Goal: Transaction & Acquisition: Book appointment/travel/reservation

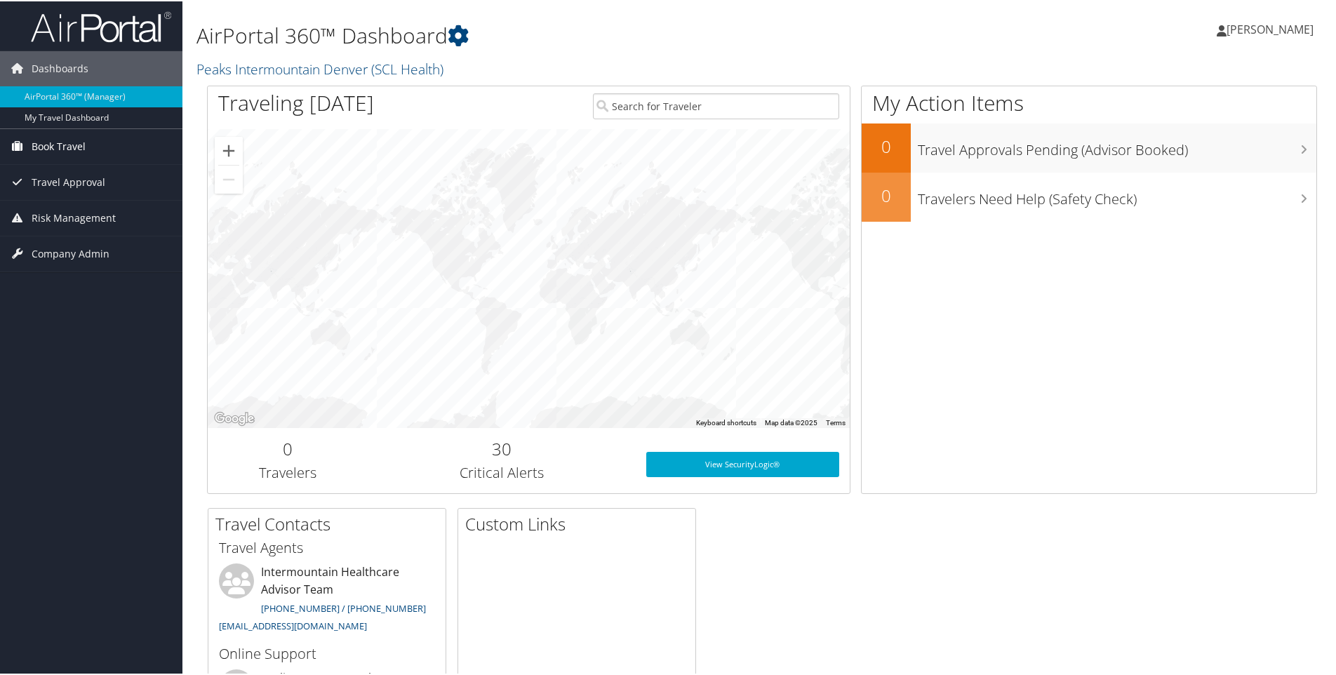
click at [76, 142] on span "Book Travel" at bounding box center [59, 145] width 54 height 35
click at [65, 193] on link "Book/Manage Online Trips" at bounding box center [91, 194] width 182 height 21
